Goal: Information Seeking & Learning: Check status

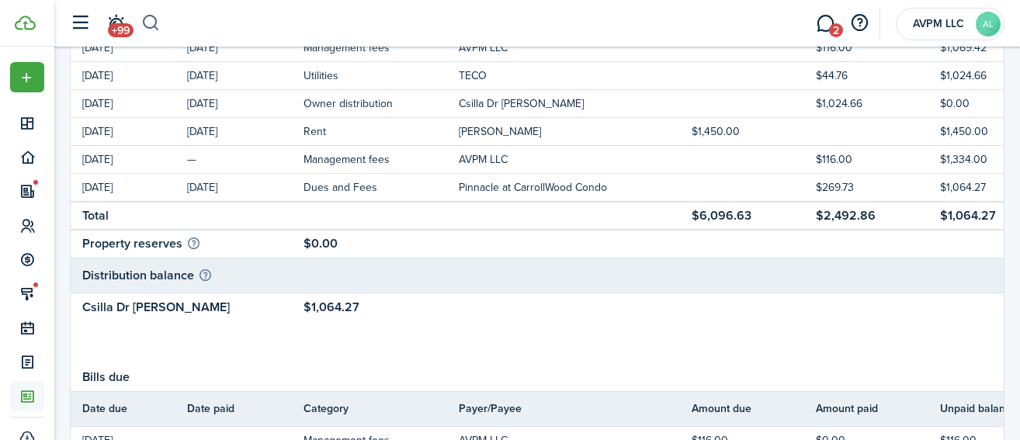
click at [151, 23] on button "button" at bounding box center [150, 23] width 19 height 26
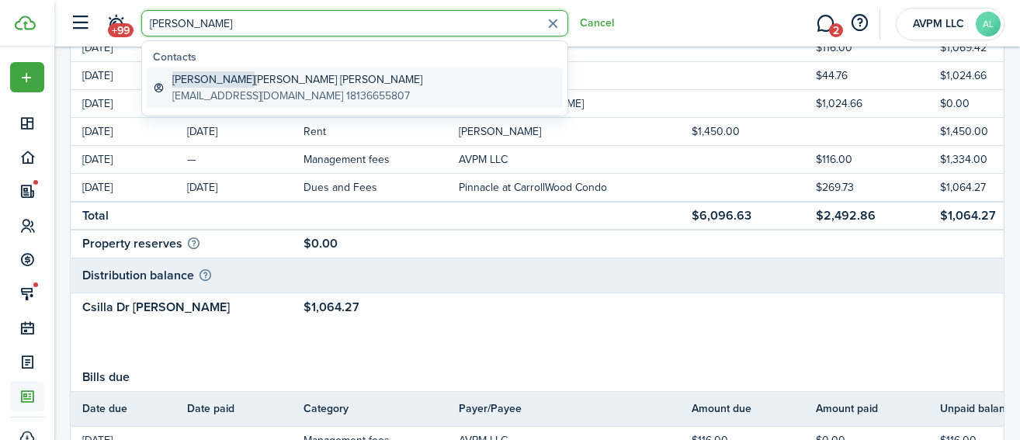
type input "[PERSON_NAME]"
click at [243, 82] on global-search-item-title "[PERSON_NAME] [PERSON_NAME]" at bounding box center [297, 79] width 250 height 16
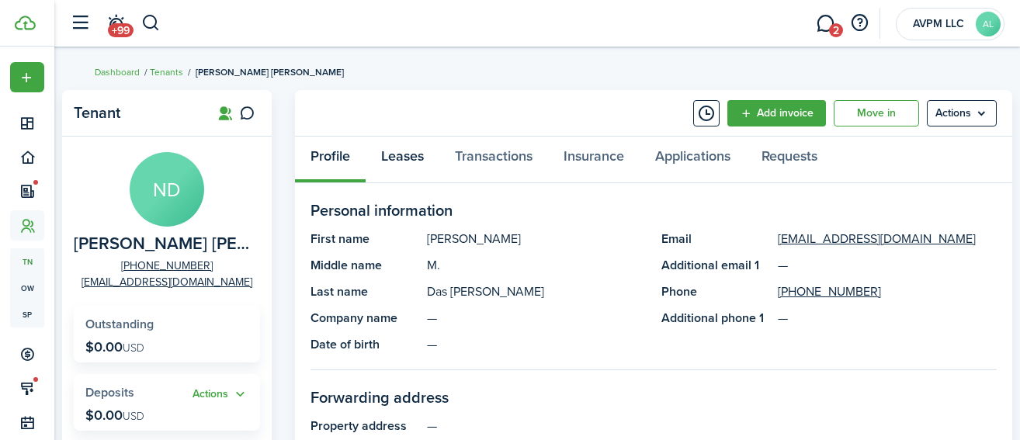
click at [408, 156] on link "Leases" at bounding box center [403, 160] width 74 height 47
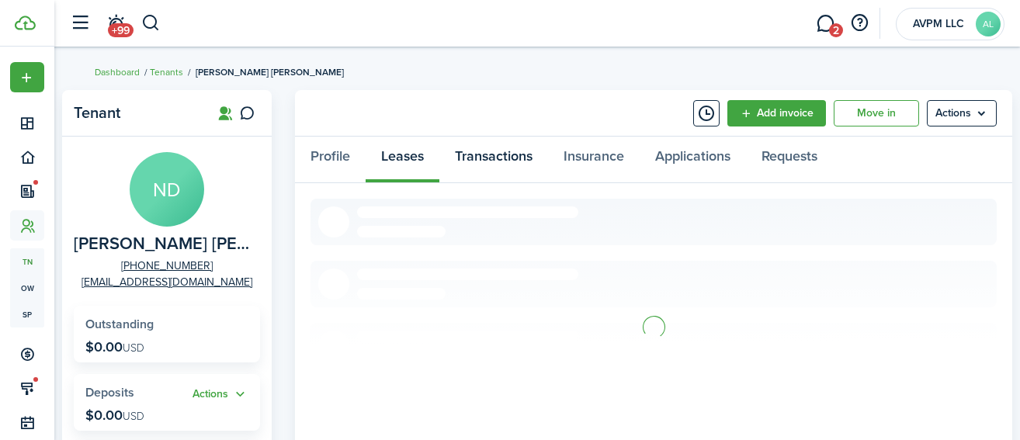
click at [492, 157] on link "Transactions" at bounding box center [494, 160] width 109 height 47
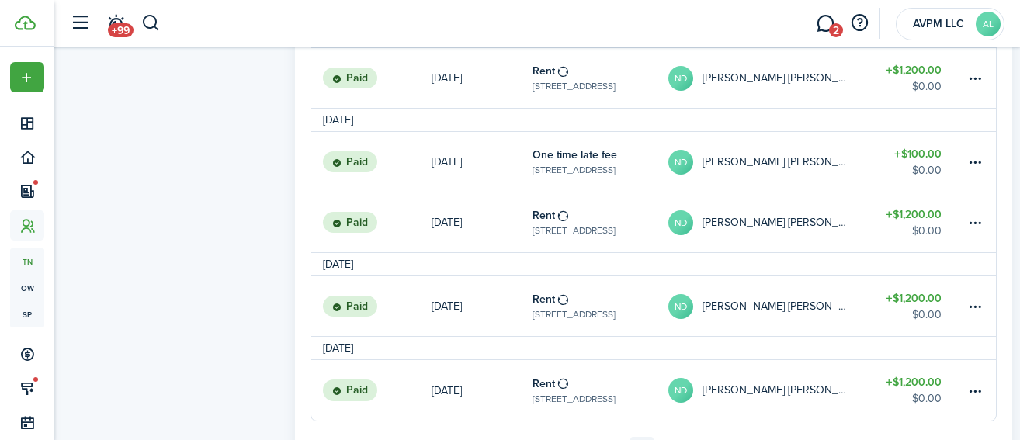
scroll to position [1430, 0]
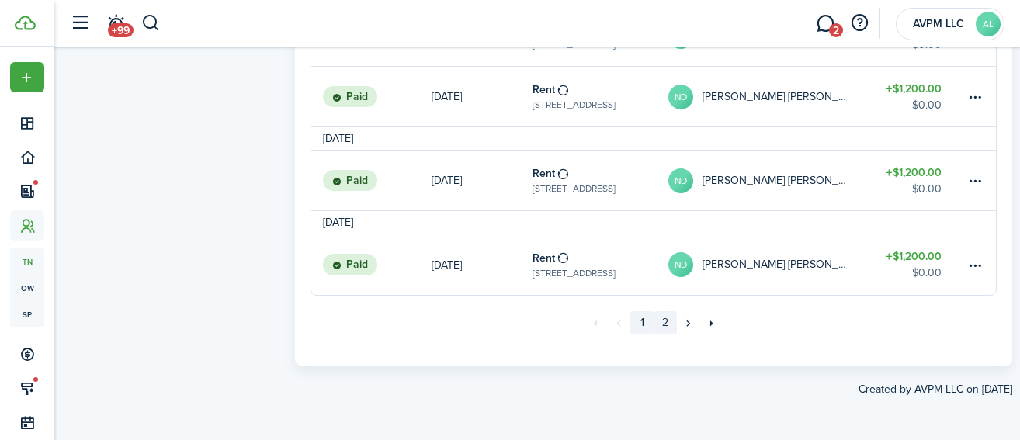
click at [662, 324] on link "2" at bounding box center [665, 322] width 23 height 23
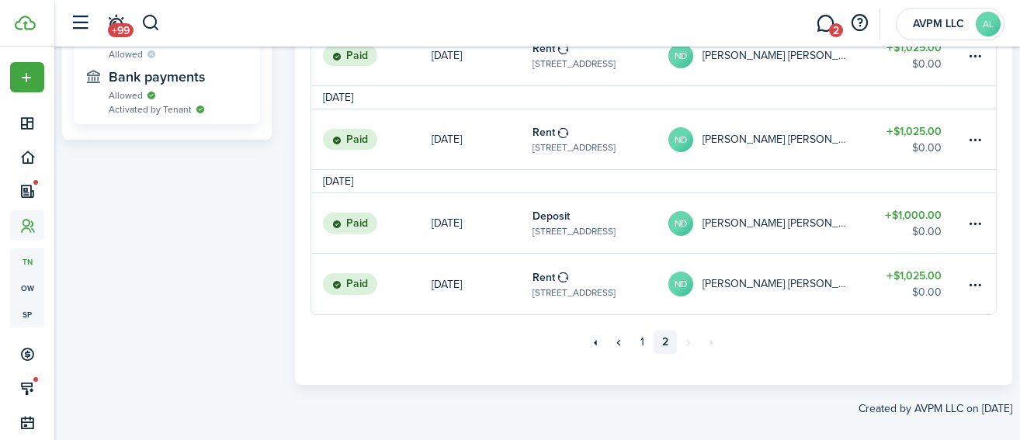
scroll to position [671, 0]
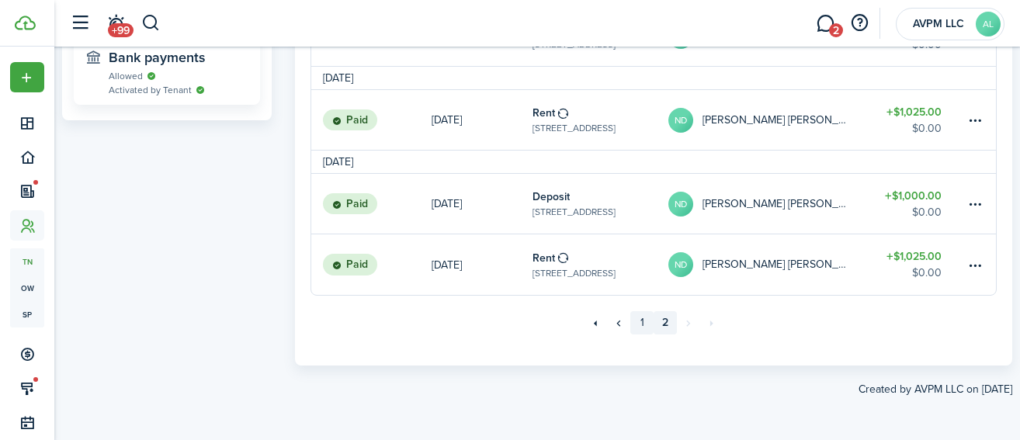
click at [644, 327] on link "1" at bounding box center [642, 322] width 23 height 23
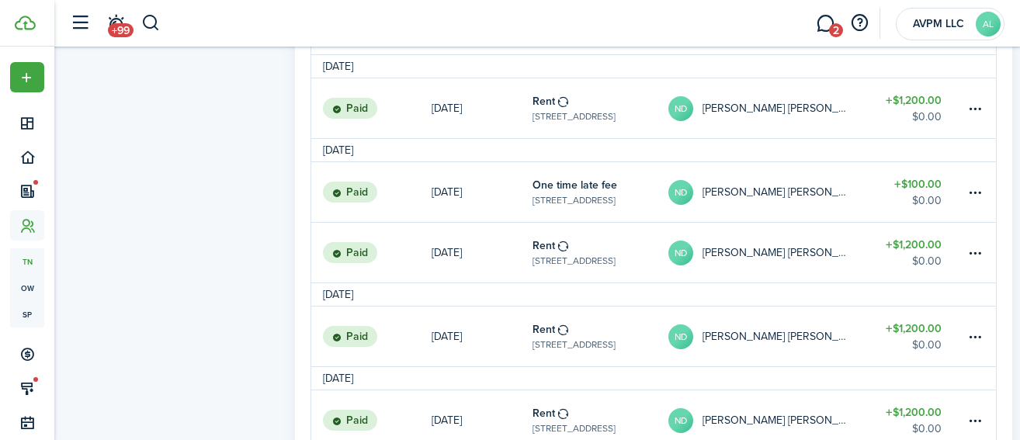
scroll to position [969, 0]
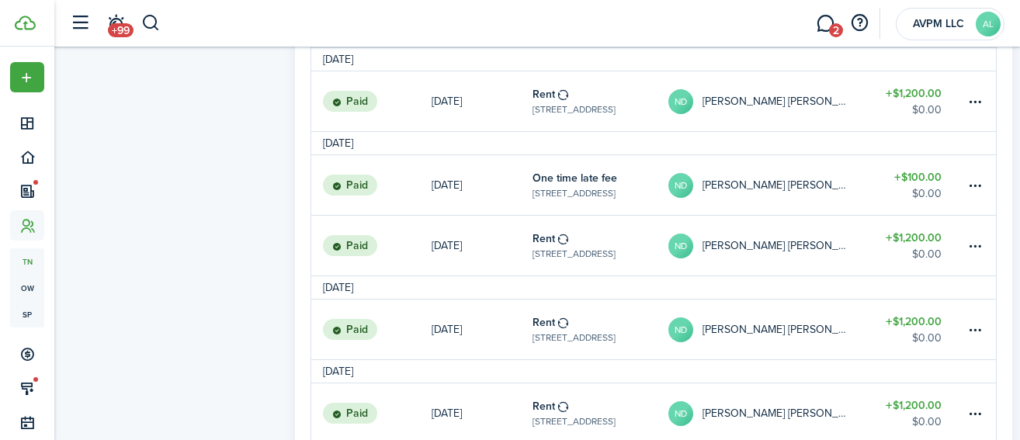
click at [730, 242] on table-profile-info-text "[PERSON_NAME] [PERSON_NAME]" at bounding box center [776, 246] width 146 height 12
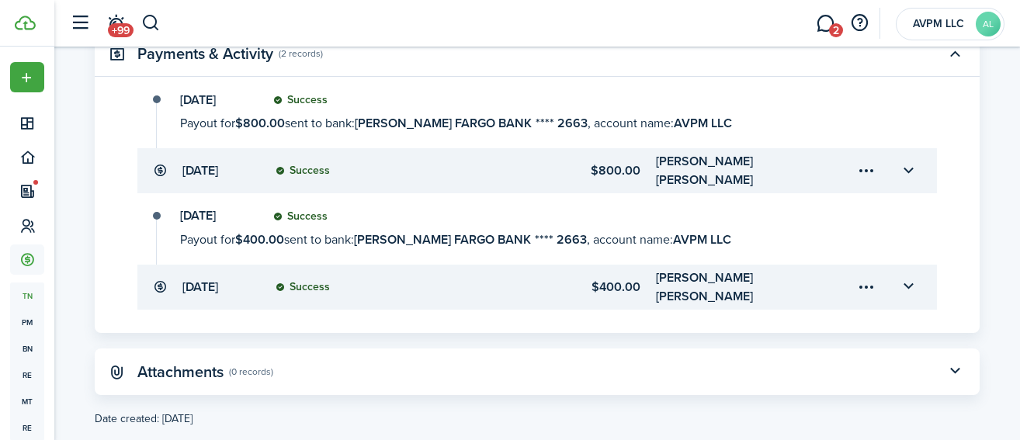
scroll to position [598, 0]
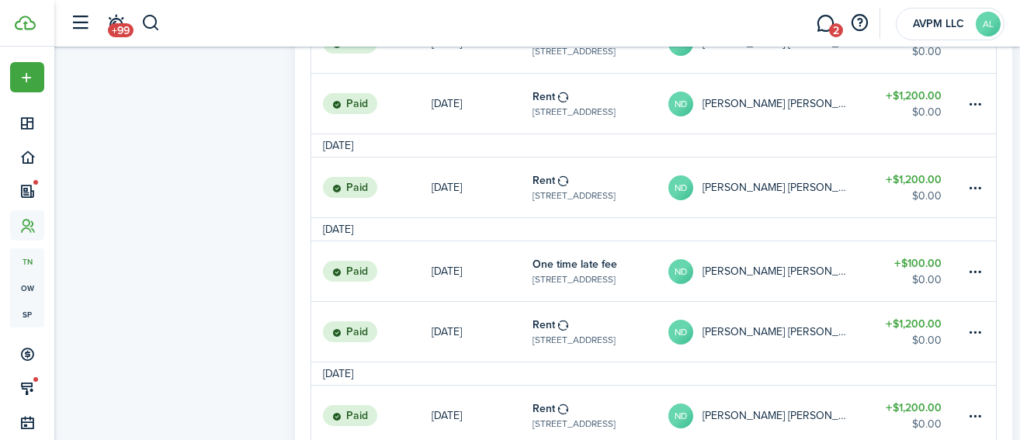
scroll to position [886, 0]
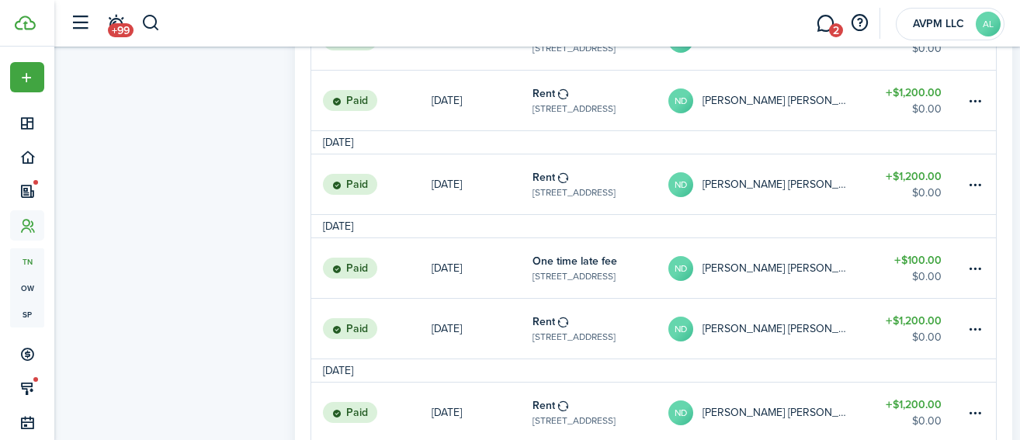
click at [729, 266] on table-profile-info-text "[PERSON_NAME] [PERSON_NAME]" at bounding box center [776, 268] width 146 height 12
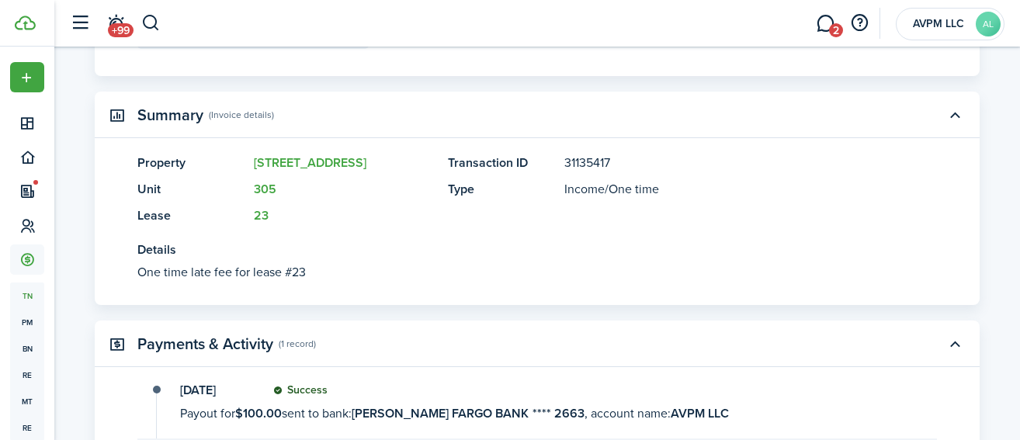
scroll to position [562, 0]
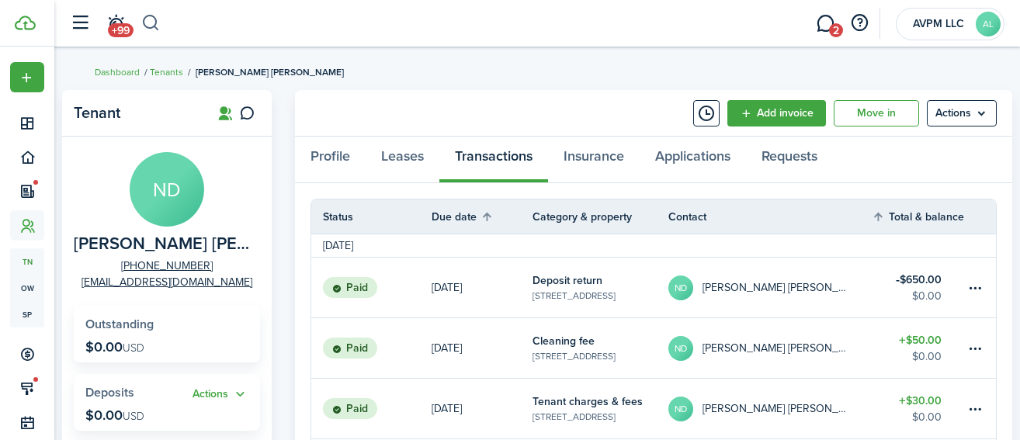
click at [149, 23] on button "button" at bounding box center [150, 23] width 19 height 26
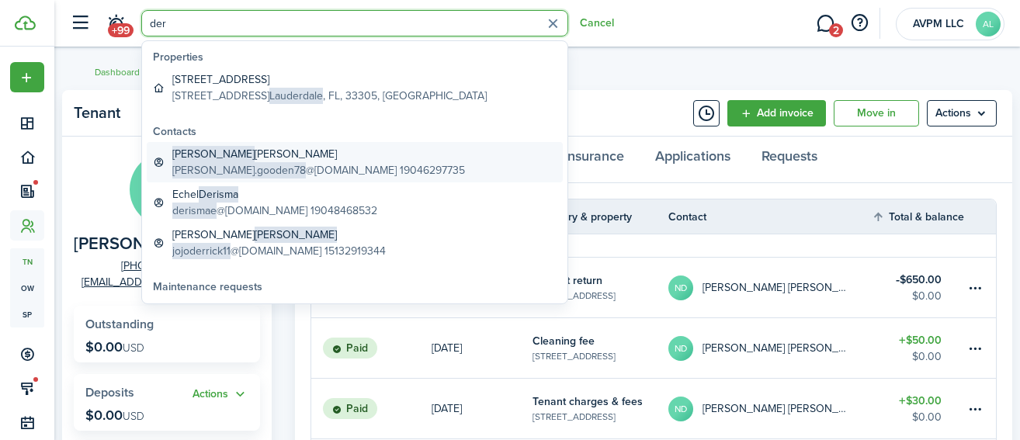
type input "der"
click at [241, 155] on global-search-item-title "[PERSON_NAME]" at bounding box center [318, 154] width 293 height 16
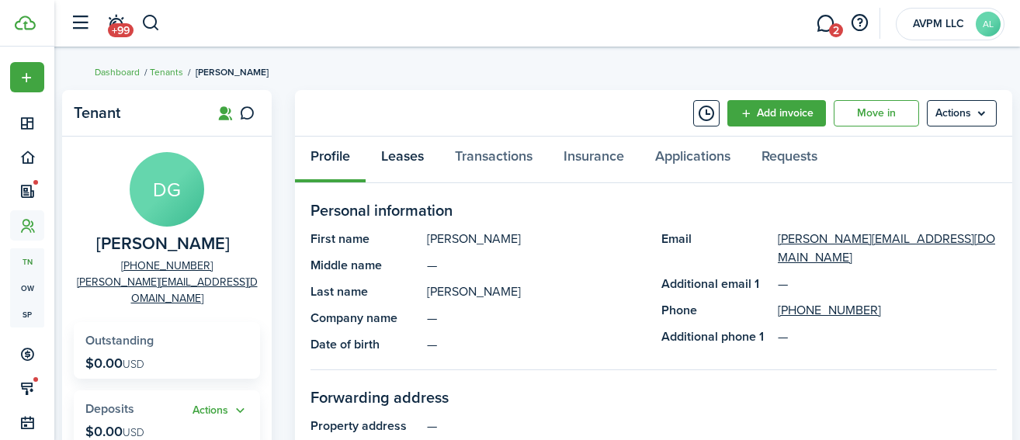
click at [413, 158] on link "Leases" at bounding box center [403, 160] width 74 height 47
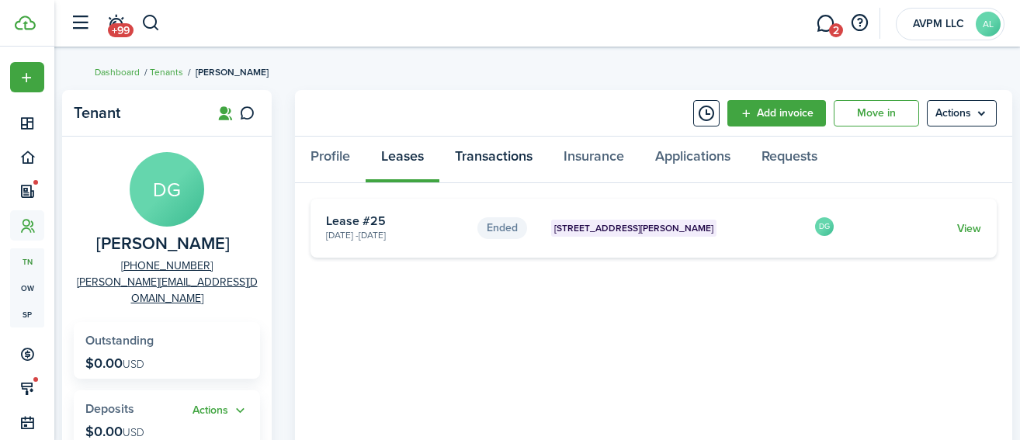
click at [475, 159] on link "Transactions" at bounding box center [494, 160] width 109 height 47
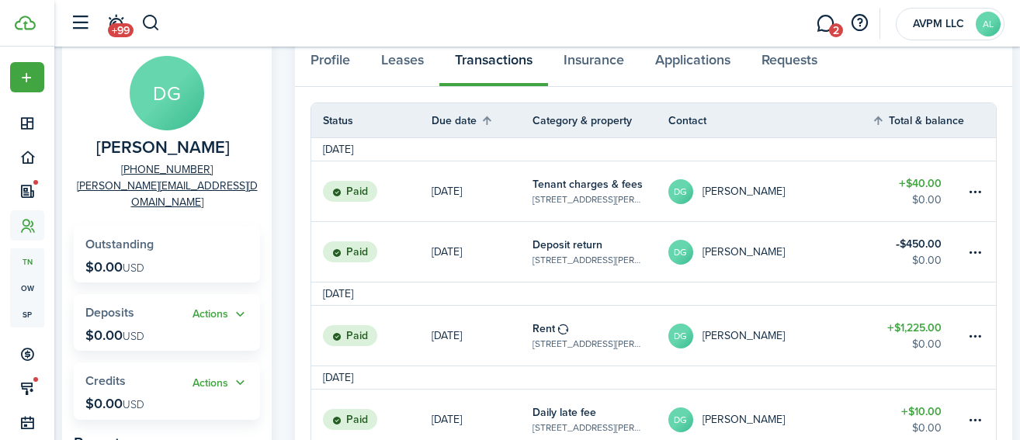
scroll to position [96, 0]
click at [733, 252] on table-profile-info-text "[PERSON_NAME]" at bounding box center [744, 253] width 82 height 12
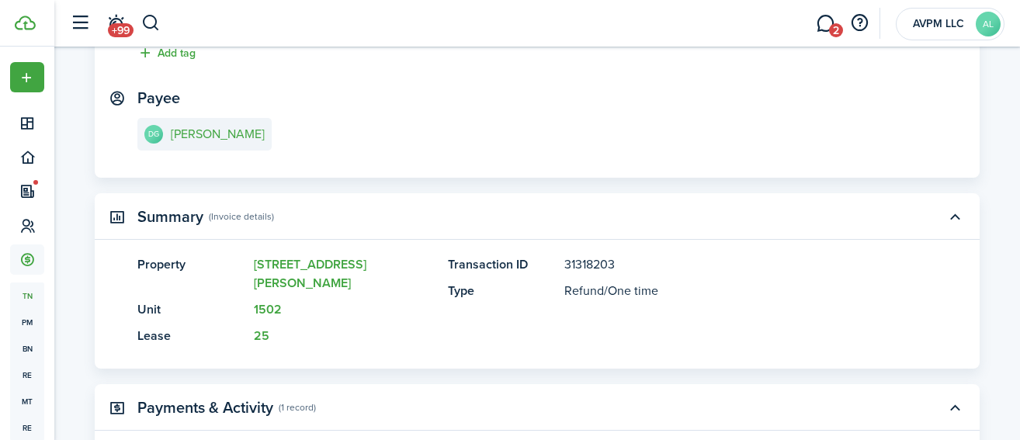
scroll to position [210, 0]
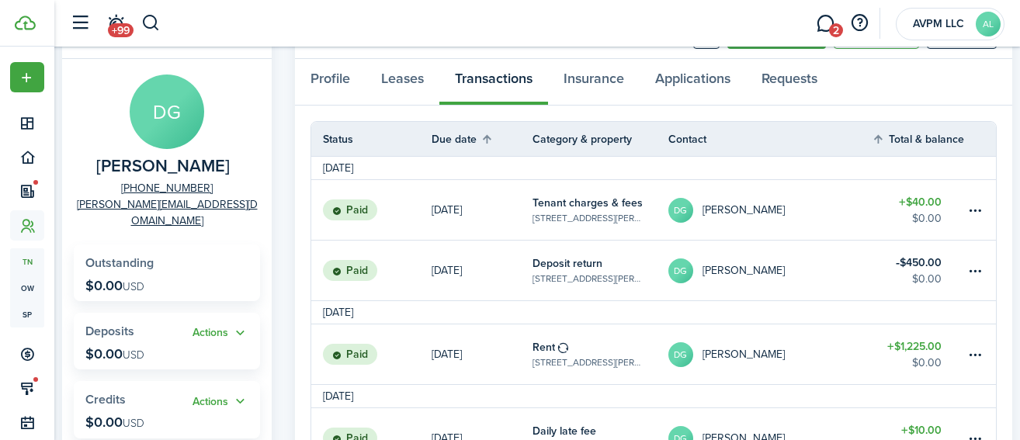
scroll to position [82, 0]
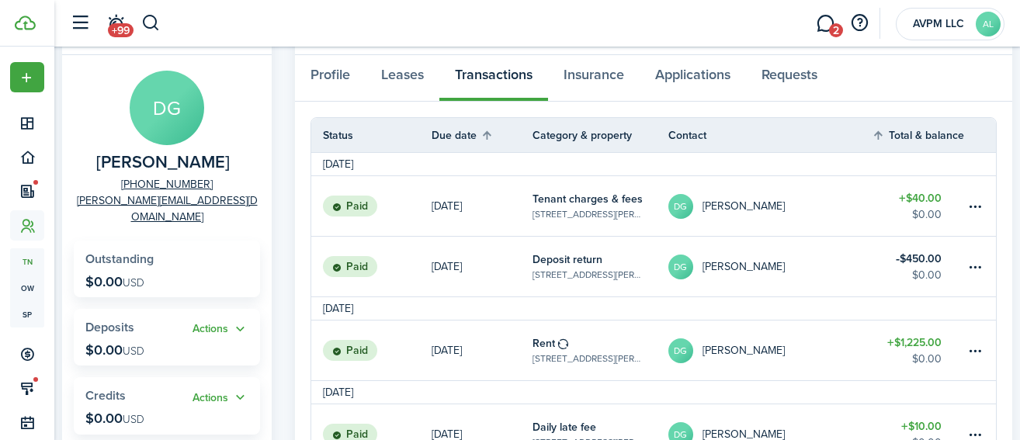
click at [752, 202] on table-profile-info-text "[PERSON_NAME]" at bounding box center [744, 206] width 82 height 12
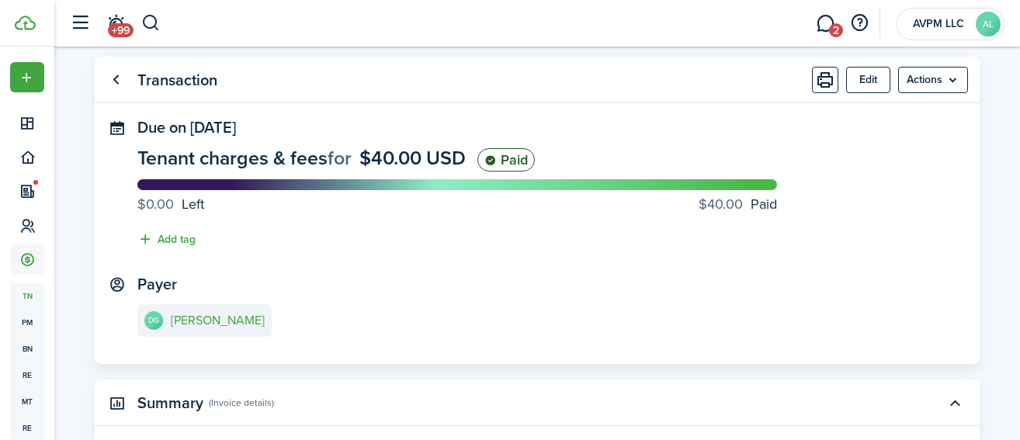
scroll to position [25, 0]
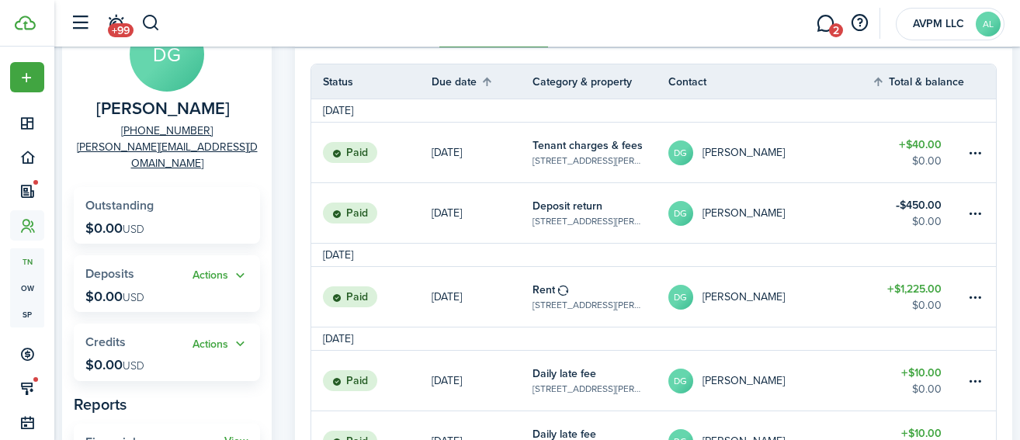
scroll to position [141, 0]
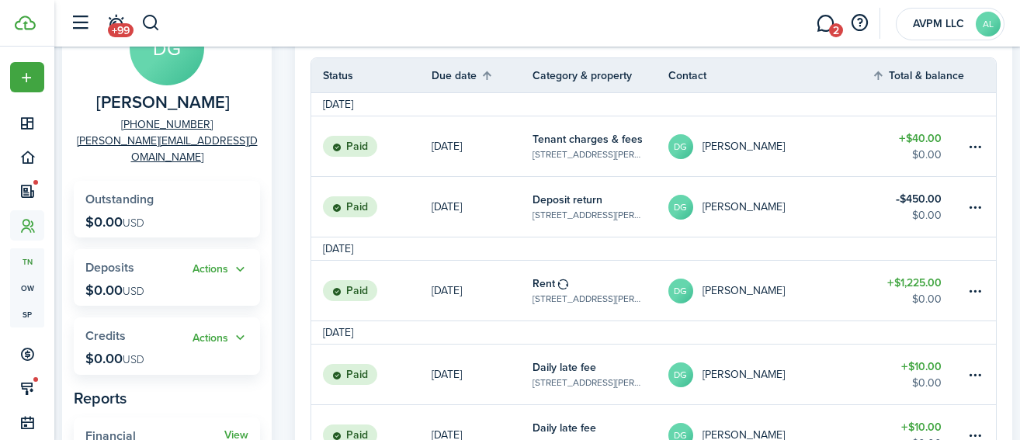
click at [730, 287] on table-profile-info-text "[PERSON_NAME]" at bounding box center [744, 291] width 82 height 12
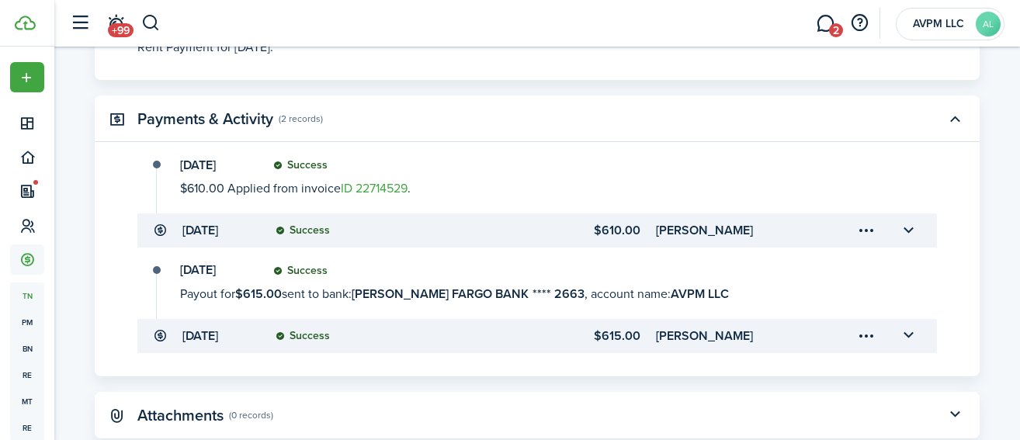
scroll to position [596, 0]
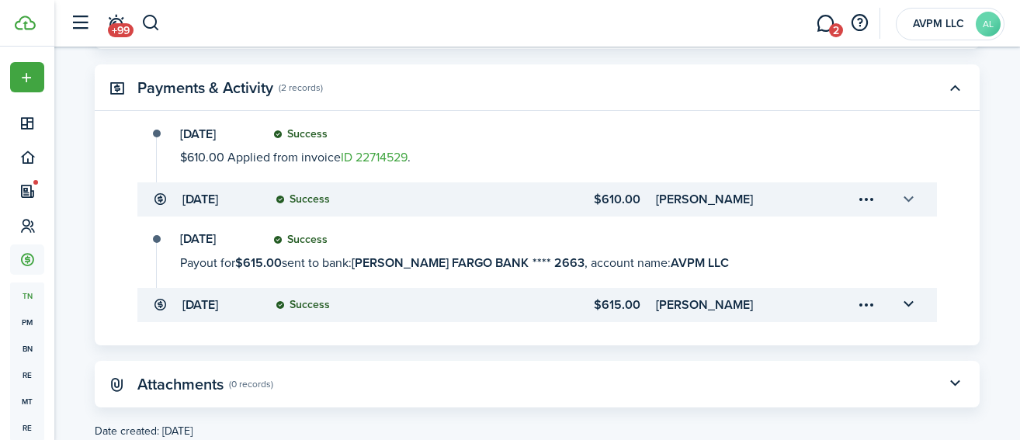
click at [916, 186] on button "button" at bounding box center [908, 199] width 26 height 26
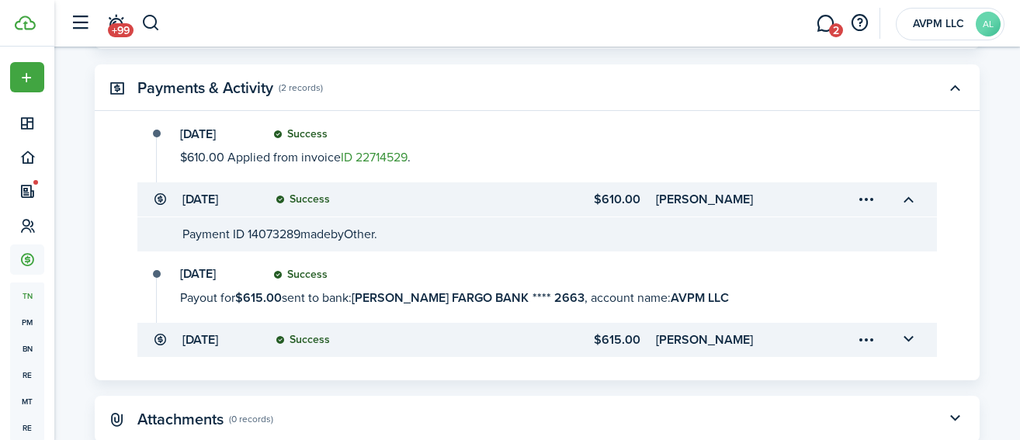
click at [367, 148] on link "ID 22714529" at bounding box center [374, 157] width 67 height 18
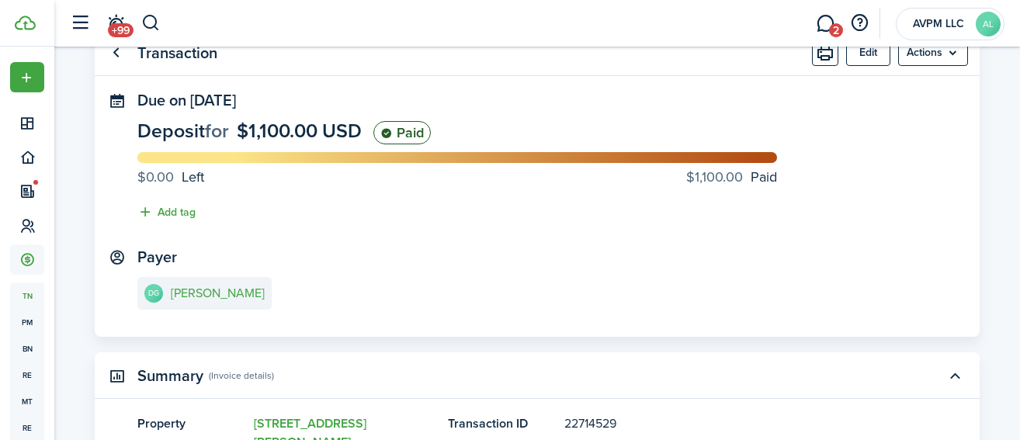
scroll to position [60, 0]
click at [219, 292] on e-details-info-title "[PERSON_NAME]" at bounding box center [218, 294] width 94 height 14
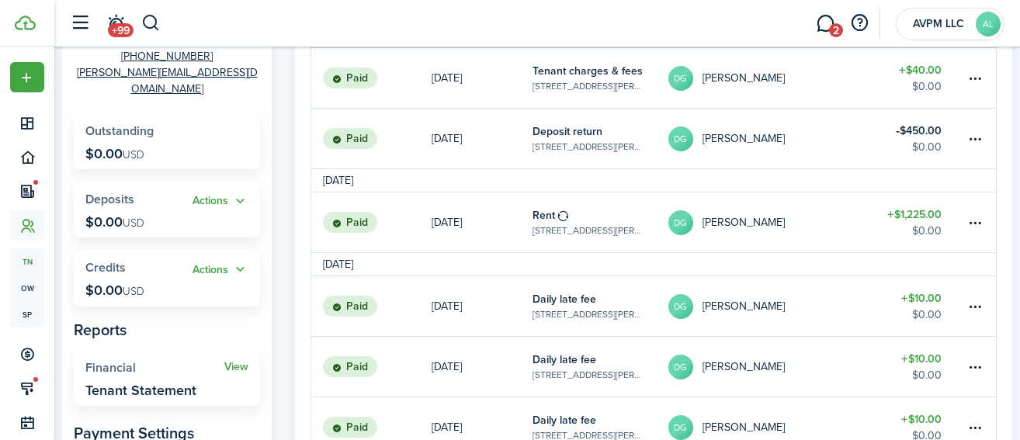
scroll to position [221, 0]
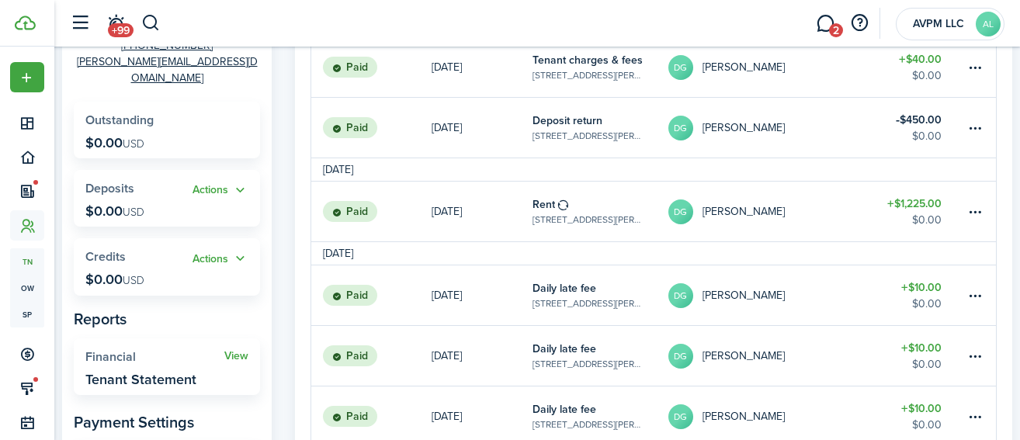
click at [764, 210] on table-profile-info-text "[PERSON_NAME]" at bounding box center [744, 212] width 82 height 12
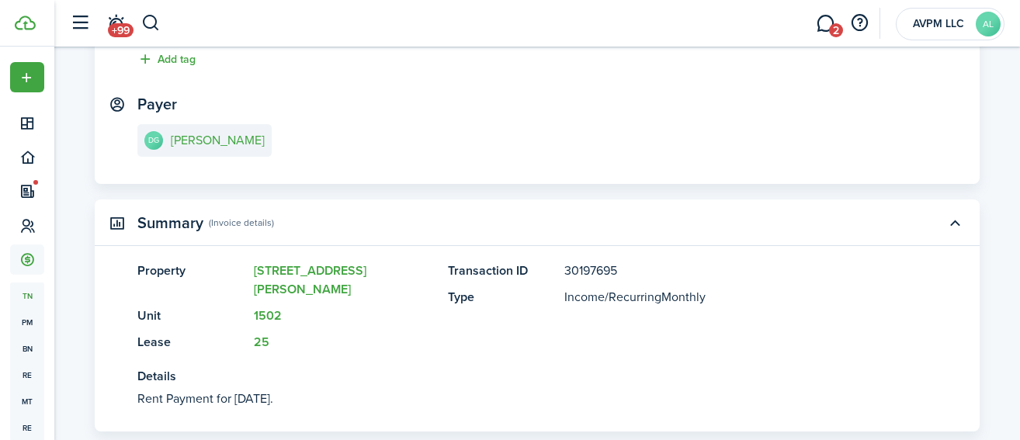
scroll to position [212, 0]
click at [144, 19] on button "button" at bounding box center [150, 23] width 19 height 26
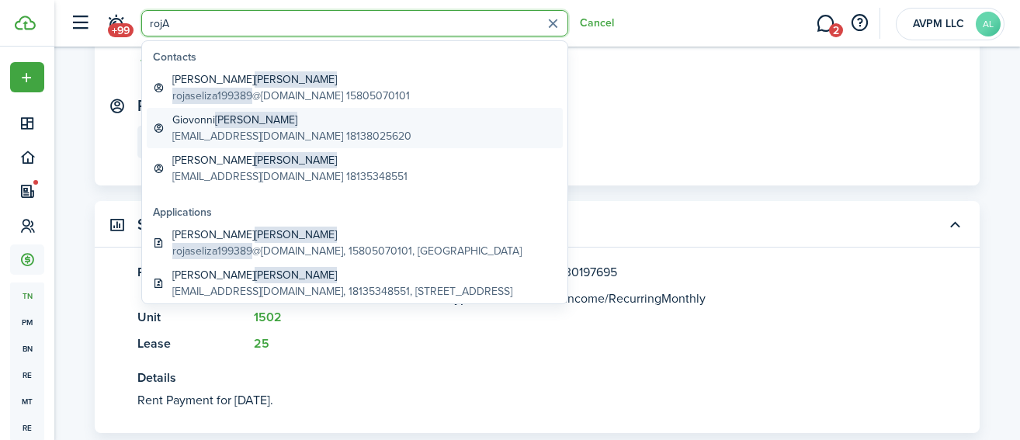
type input "rojA"
click at [189, 131] on global-search-item-description "[EMAIL_ADDRESS][DOMAIN_NAME] 18138025620" at bounding box center [291, 136] width 239 height 16
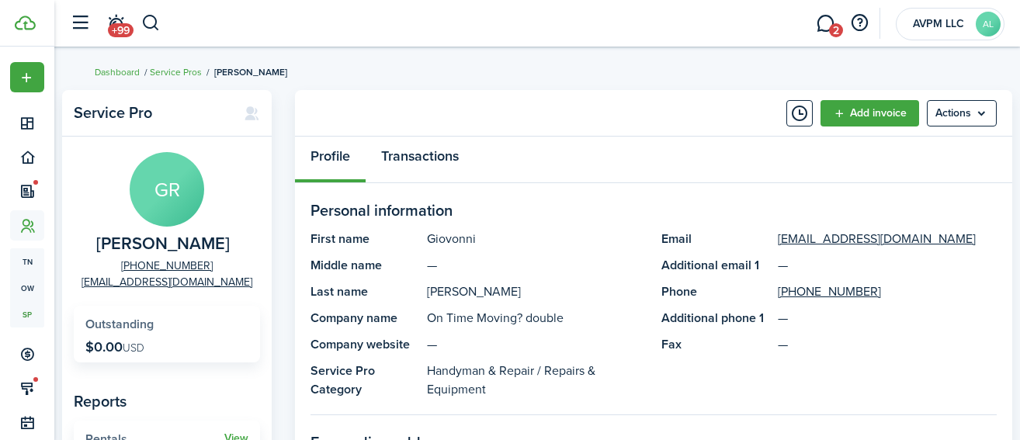
click at [440, 162] on link "Transactions" at bounding box center [420, 160] width 109 height 47
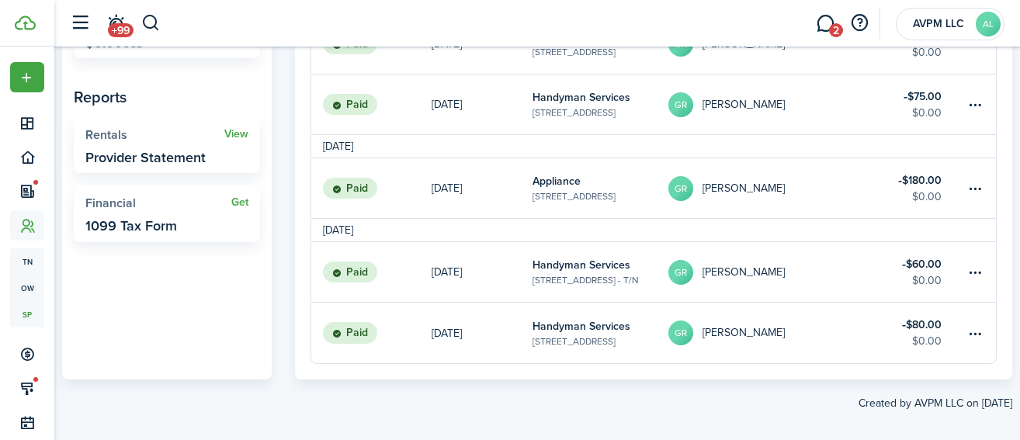
scroll to position [318, 0]
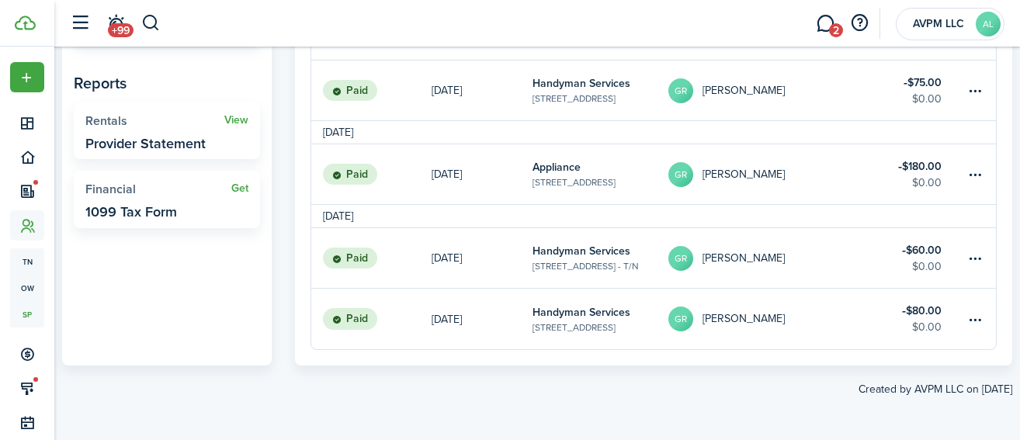
click at [573, 314] on table-info-title "Handyman Services" at bounding box center [582, 312] width 98 height 16
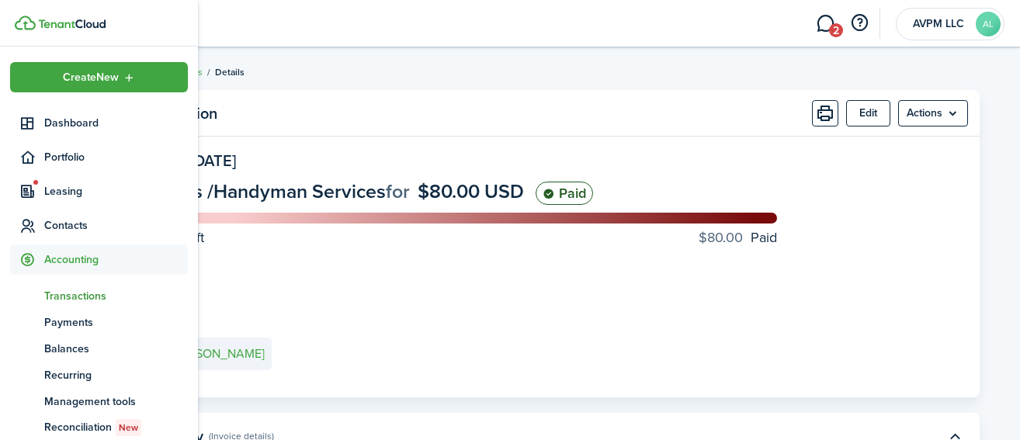
click at [82, 301] on span "Transactions" at bounding box center [116, 296] width 144 height 16
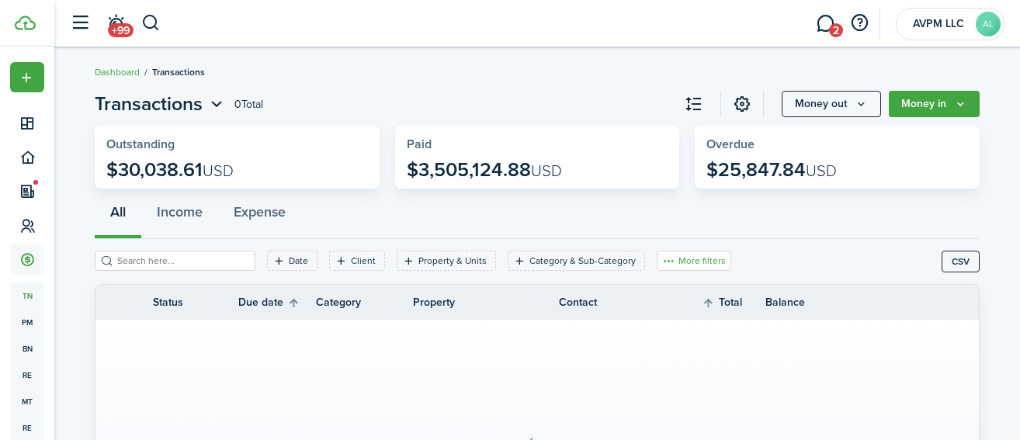
click at [661, 257] on button "More filters" at bounding box center [694, 261] width 75 height 20
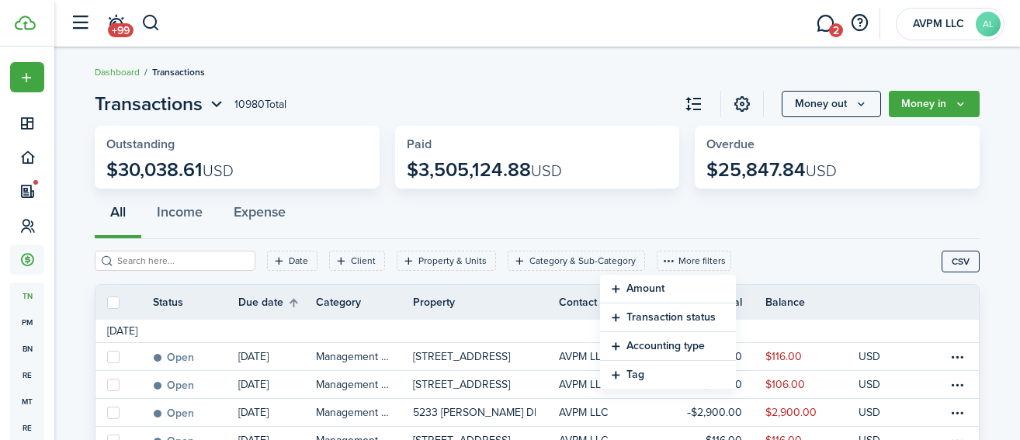
click at [665, 291] on button "Amount" at bounding box center [668, 289] width 136 height 29
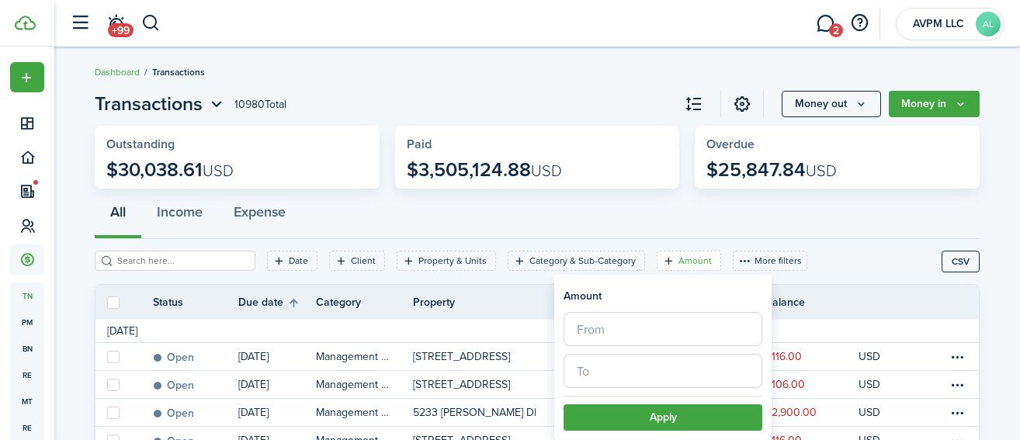
click at [670, 335] on input "text" at bounding box center [663, 329] width 199 height 34
paste input "$1,071.46"
type input "$1,071.46"
click at [656, 367] on input "text" at bounding box center [663, 371] width 199 height 34
paste input "$1,071.46"
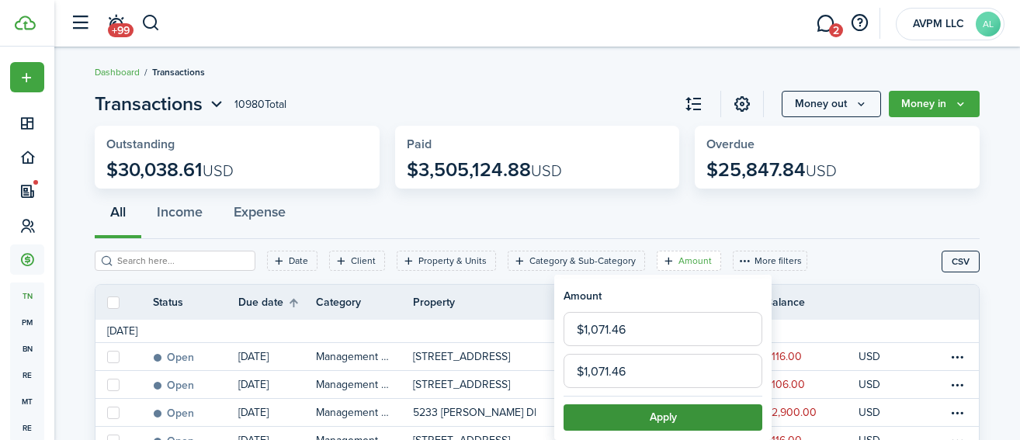
type input "$1,071.46"
click at [653, 415] on button "Apply" at bounding box center [663, 418] width 199 height 26
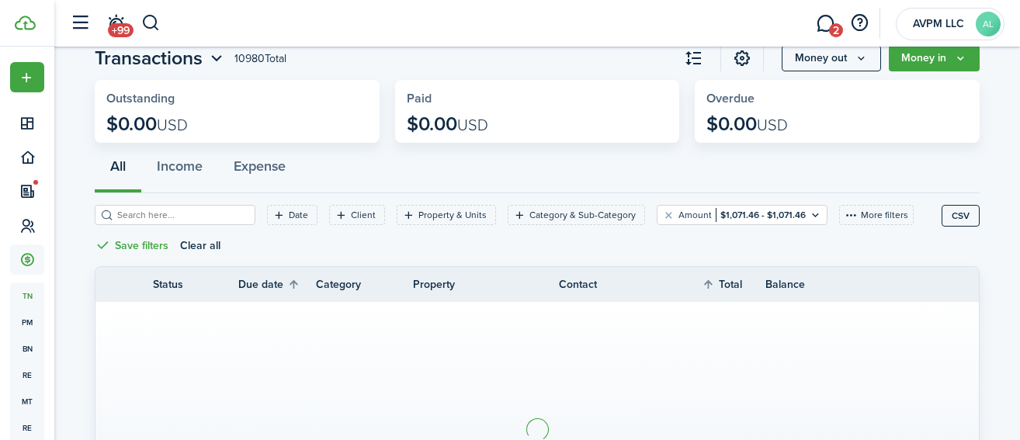
scroll to position [10, 0]
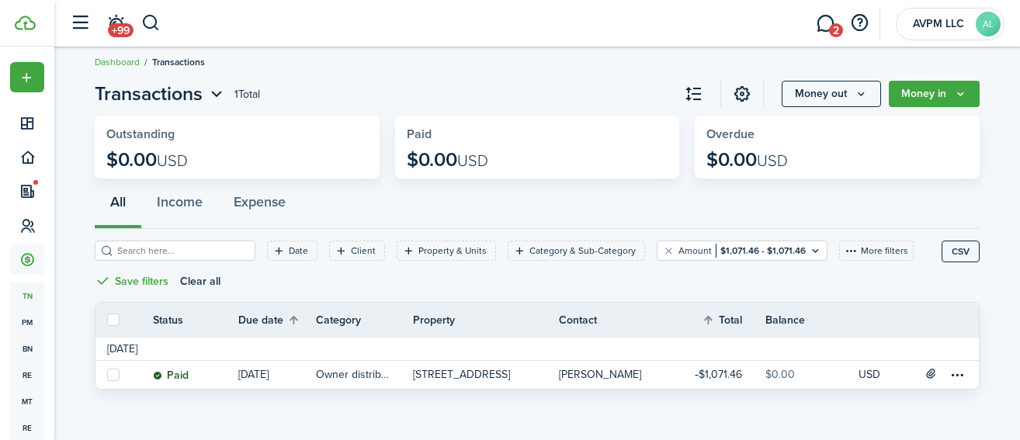
click at [598, 369] on table-profile-info-text "[PERSON_NAME]" at bounding box center [600, 375] width 82 height 12
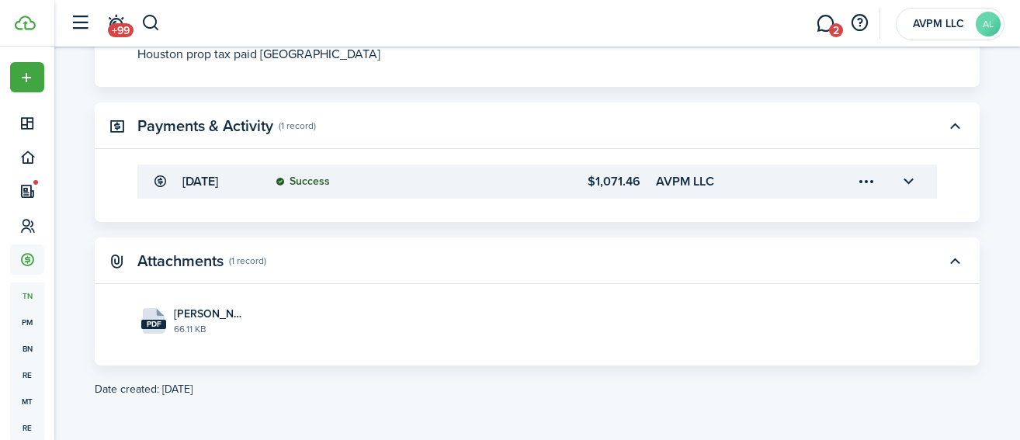
scroll to position [558, 0]
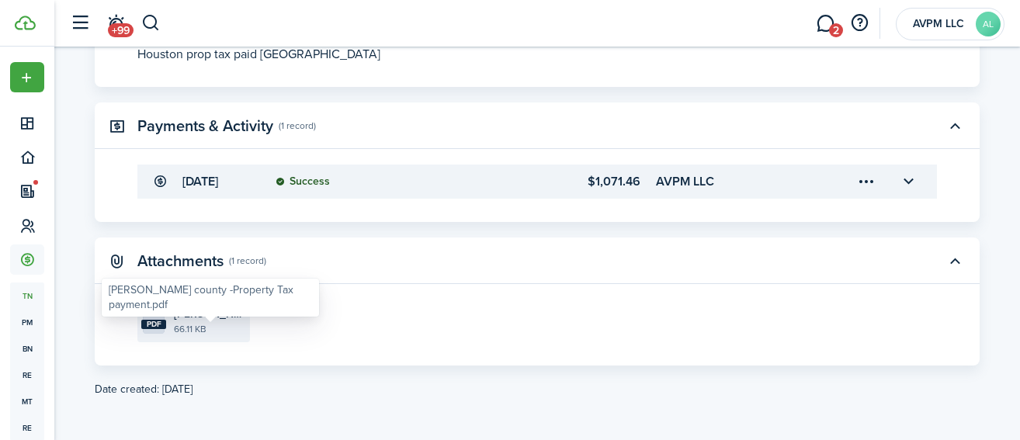
click at [204, 321] on span "[PERSON_NAME] county -Property Tax payment.pdf" at bounding box center [210, 314] width 72 height 16
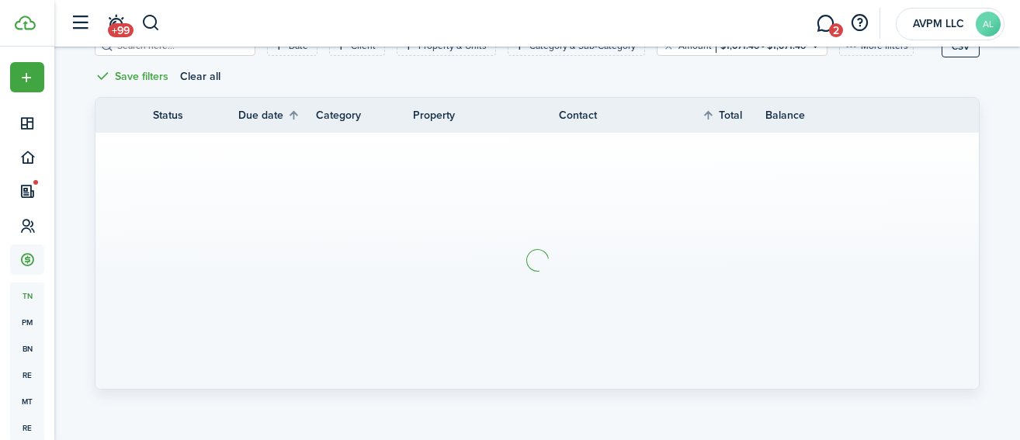
scroll to position [10, 0]
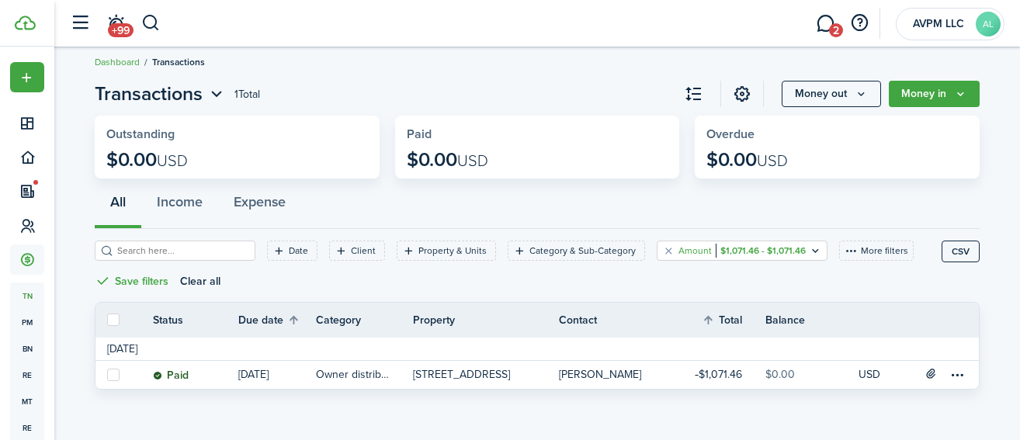
click at [716, 249] on filter-tag-value "$1,071.46 - $1,071.46" at bounding box center [761, 251] width 90 height 14
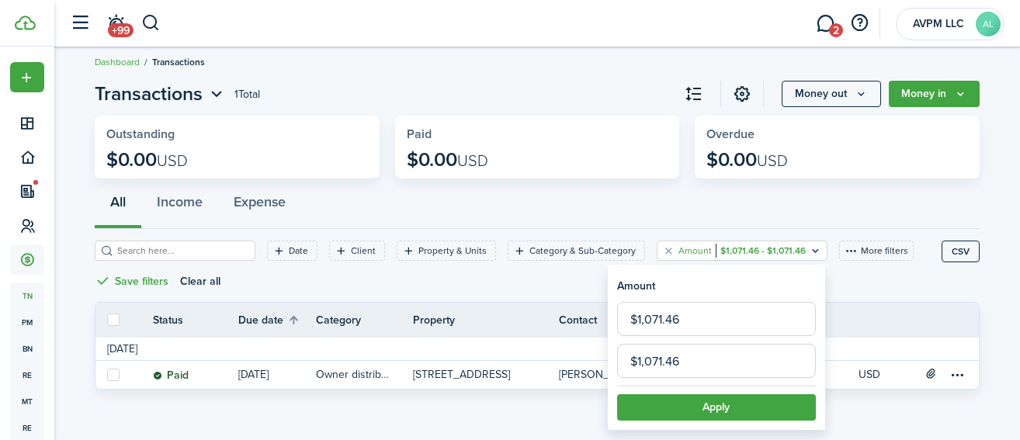
click at [708, 324] on input "$1,071.46" at bounding box center [716, 319] width 199 height 34
click at [706, 325] on input "$1,071.46" at bounding box center [716, 319] width 199 height 34
type input "$225.00"
drag, startPoint x: 686, startPoint y: 366, endPoint x: 611, endPoint y: 367, distance: 75.3
click at [611, 367] on div "$1,071.46" at bounding box center [717, 361] width 214 height 34
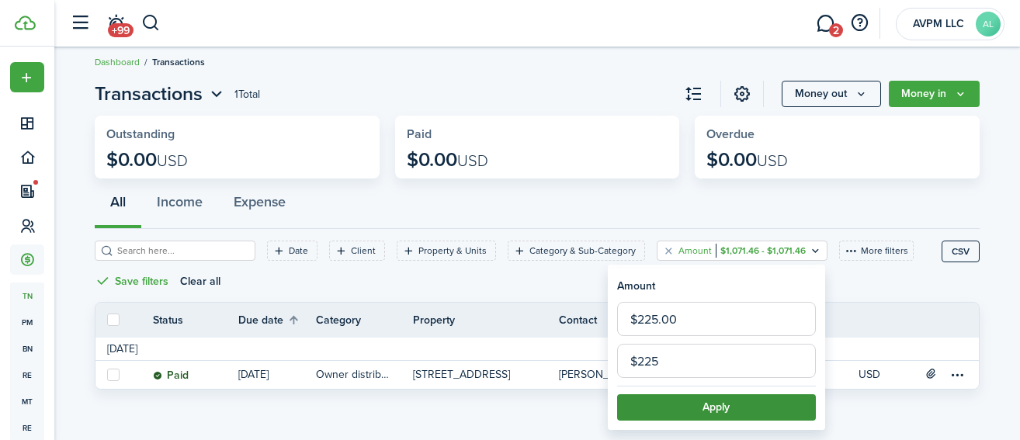
type input "$225.00"
click at [771, 411] on button "Apply" at bounding box center [716, 407] width 199 height 26
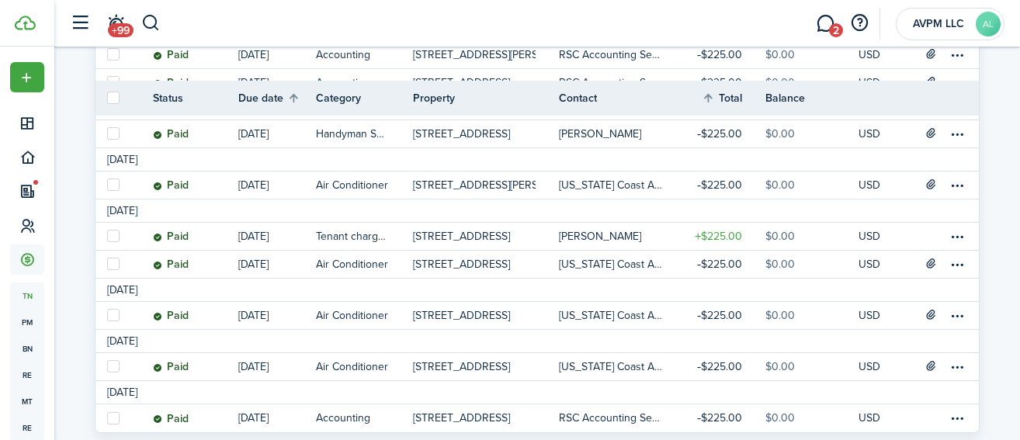
scroll to position [1444, 0]
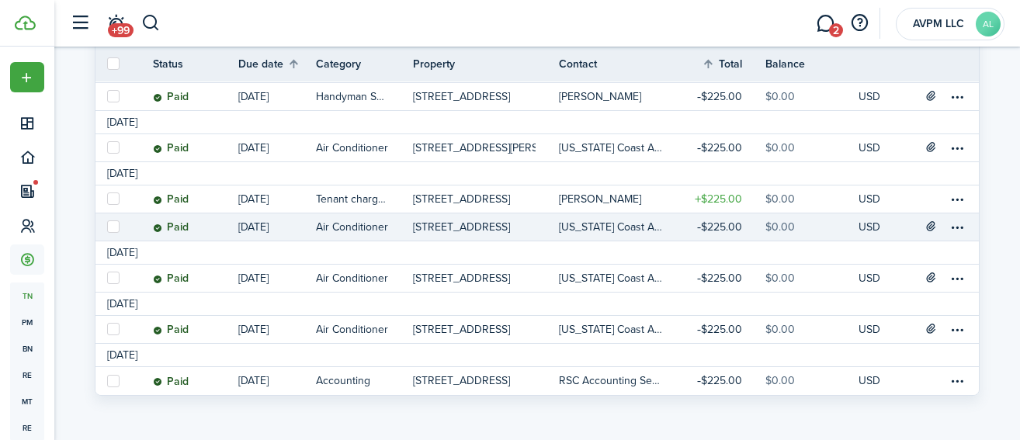
click at [720, 224] on table-amount-title "$225.00" at bounding box center [719, 227] width 45 height 16
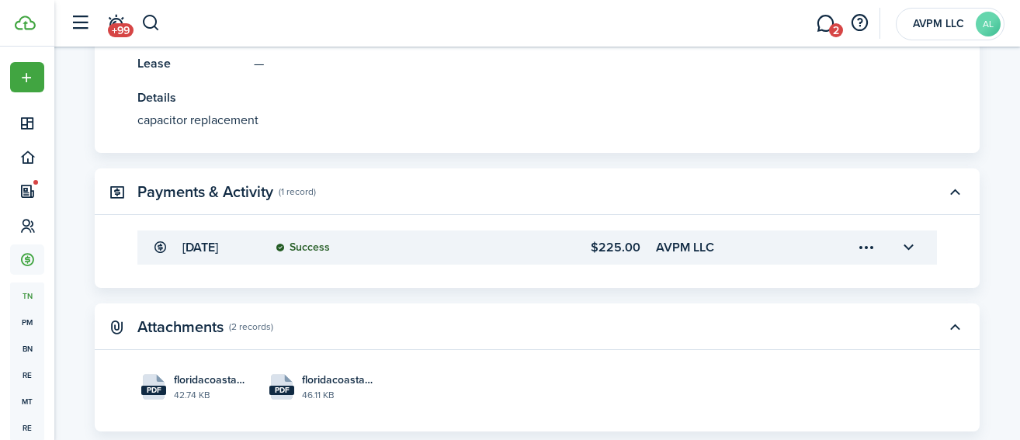
scroll to position [506, 0]
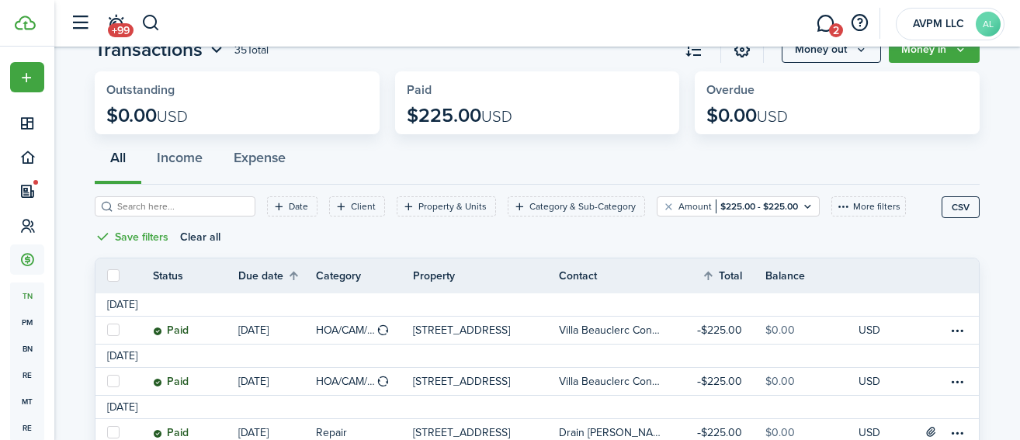
scroll to position [46, 0]
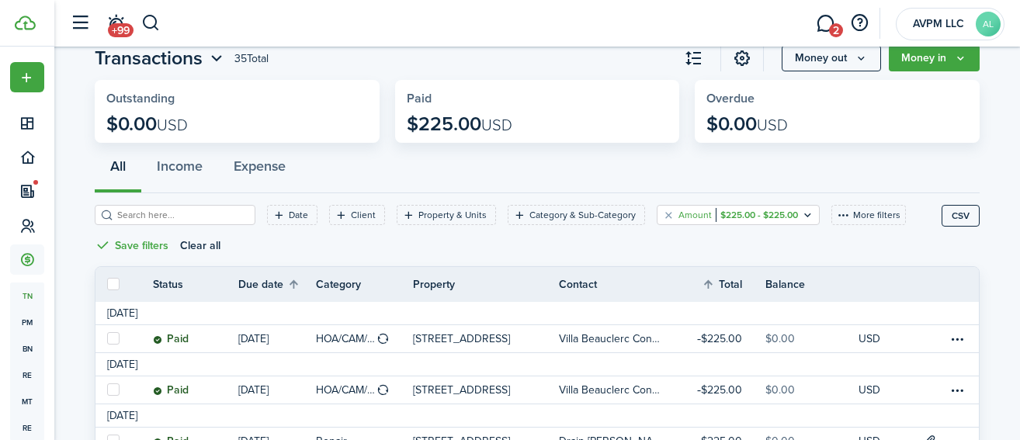
click at [720, 214] on filter-tag-value "$225.00 - $225.00" at bounding box center [757, 215] width 82 height 14
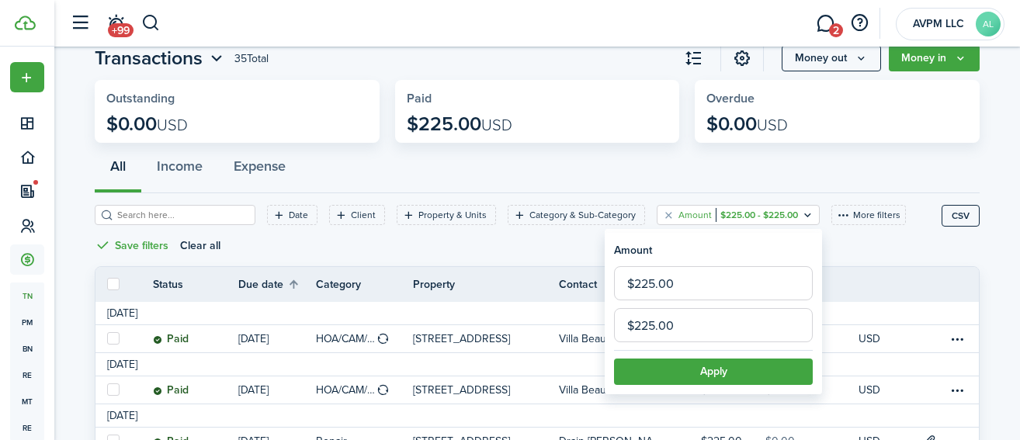
drag, startPoint x: 698, startPoint y: 289, endPoint x: 588, endPoint y: 289, distance: 110.3
click at [588, 289] on body "Create New Dashboard Portfolio Leasing Contacts Accounting tn Transactions pm P…" at bounding box center [510, 174] width 1020 height 440
drag, startPoint x: 686, startPoint y: 286, endPoint x: 594, endPoint y: 287, distance: 92.4
click at [594, 287] on body "Create New Dashboard Portfolio Leasing Contacts Accounting tn Transactions pm P…" at bounding box center [510, 174] width 1020 height 440
paste input "680.03"
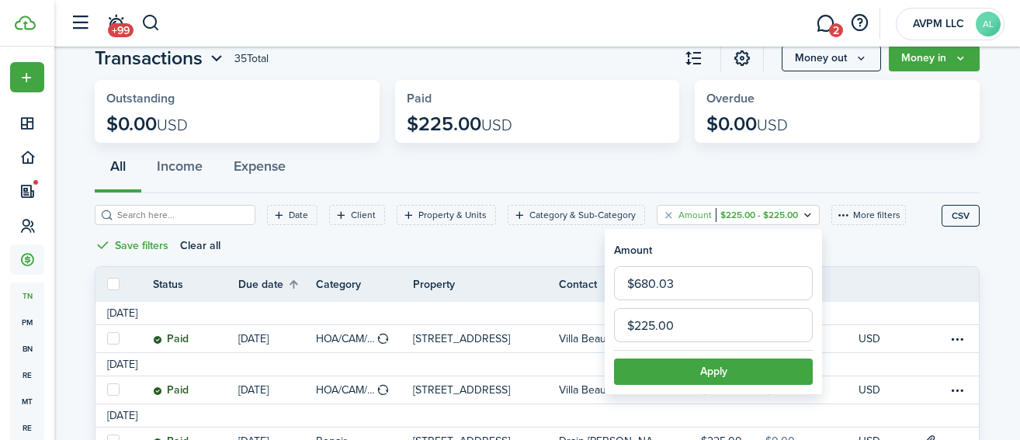
type input "$225.00"
drag, startPoint x: 702, startPoint y: 325, endPoint x: 606, endPoint y: 318, distance: 96.6
click at [605, 321] on filter-item-popup "Amount $225.00 $225.00 Apply" at bounding box center [713, 314] width 217 height 162
paste input "680.03"
type input "$680.03"
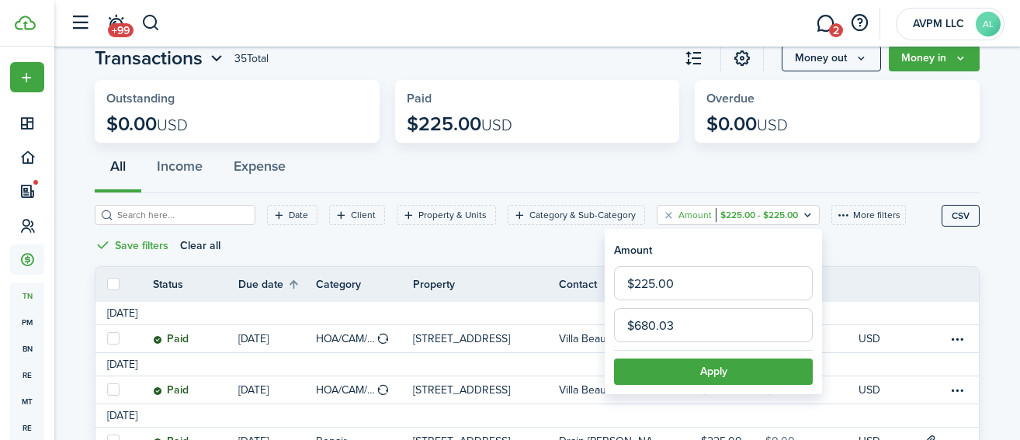
drag, startPoint x: 697, startPoint y: 276, endPoint x: 606, endPoint y: 283, distance: 90.3
click at [606, 283] on div "$225.00" at bounding box center [713, 283] width 214 height 34
paste input "680.03"
type input "$680.03"
click at [698, 370] on button "Apply" at bounding box center [713, 372] width 199 height 26
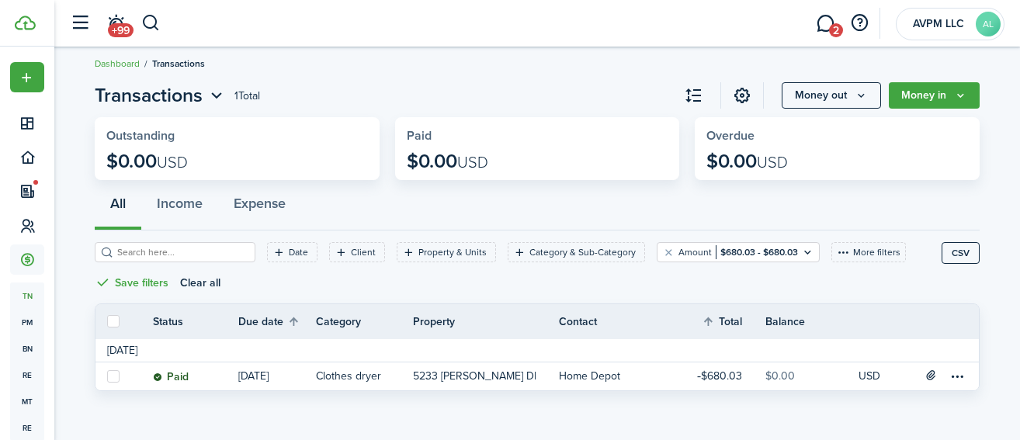
scroll to position [10, 0]
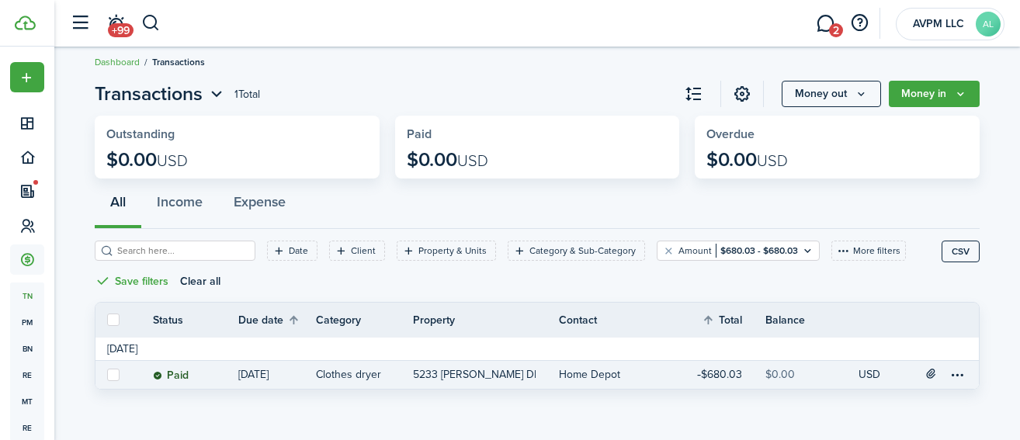
click at [633, 374] on link "Home Depot" at bounding box center [615, 375] width 113 height 28
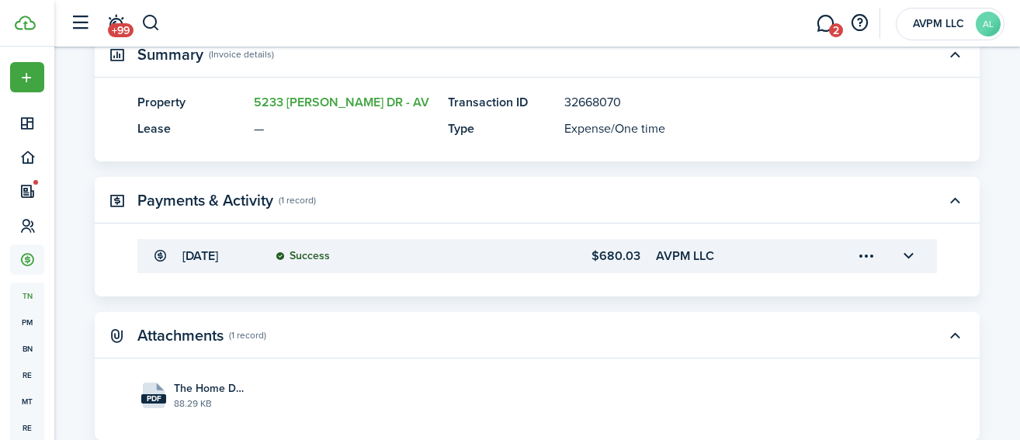
scroll to position [422, 0]
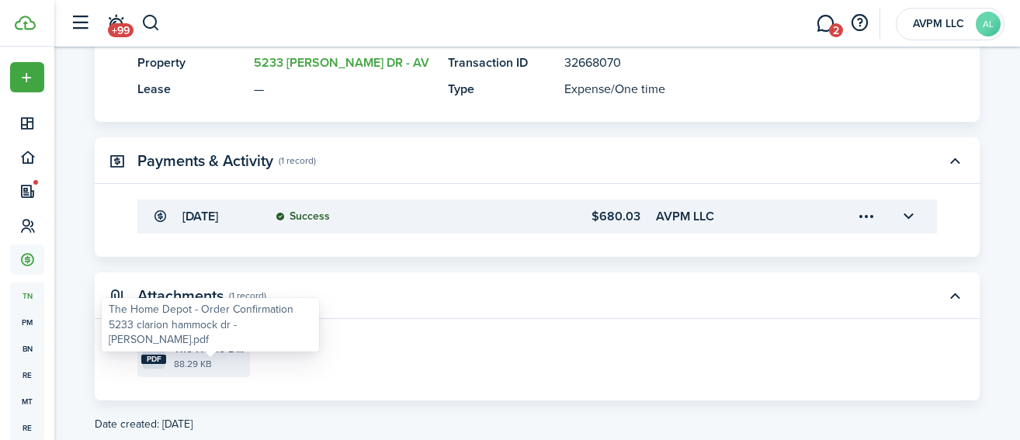
click at [217, 357] on span "The Home Depot - Order Confirmation 5233 clarion hammock dr - [PERSON_NAME].pdf" at bounding box center [210, 349] width 72 height 16
